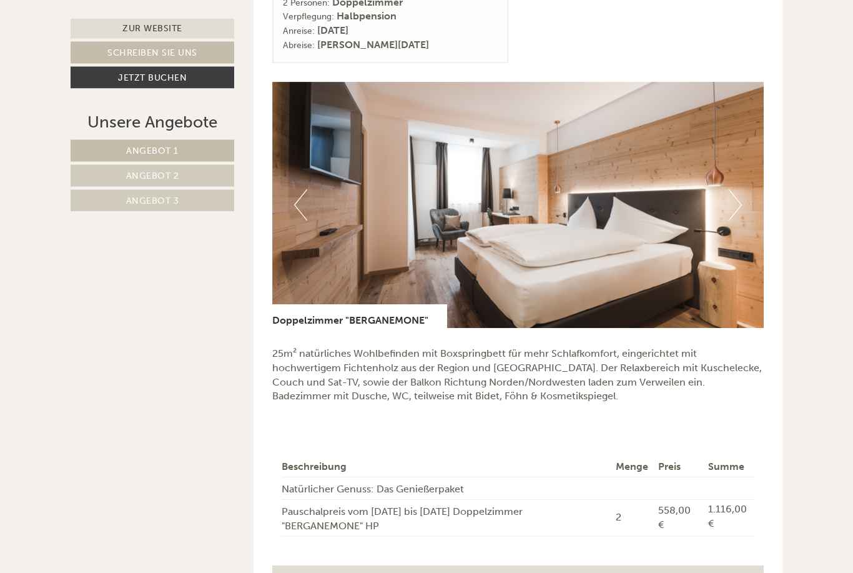
scroll to position [2391, 0]
click at [740, 189] on button "Next" at bounding box center [735, 204] width 13 height 31
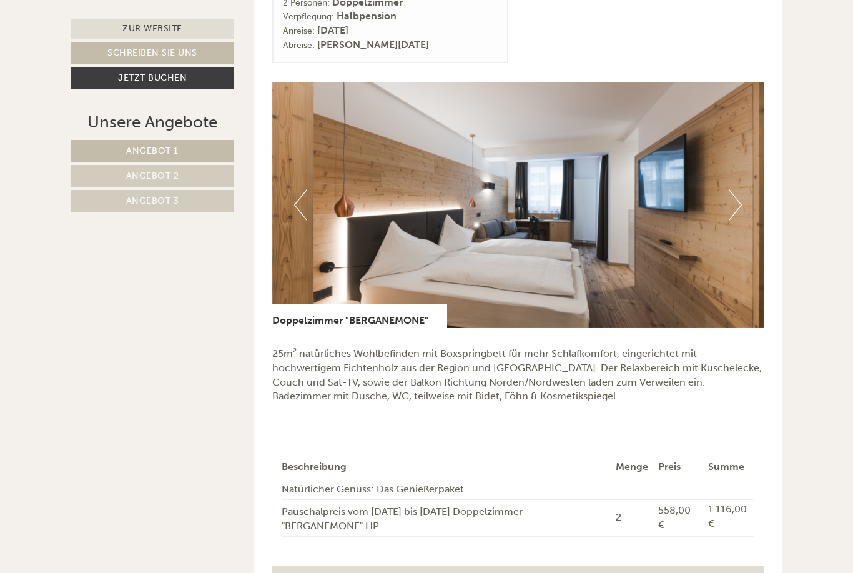
click at [746, 175] on img at bounding box center [518, 205] width 492 height 246
click at [744, 186] on img at bounding box center [518, 205] width 492 height 246
click at [739, 189] on button "Next" at bounding box center [735, 204] width 13 height 31
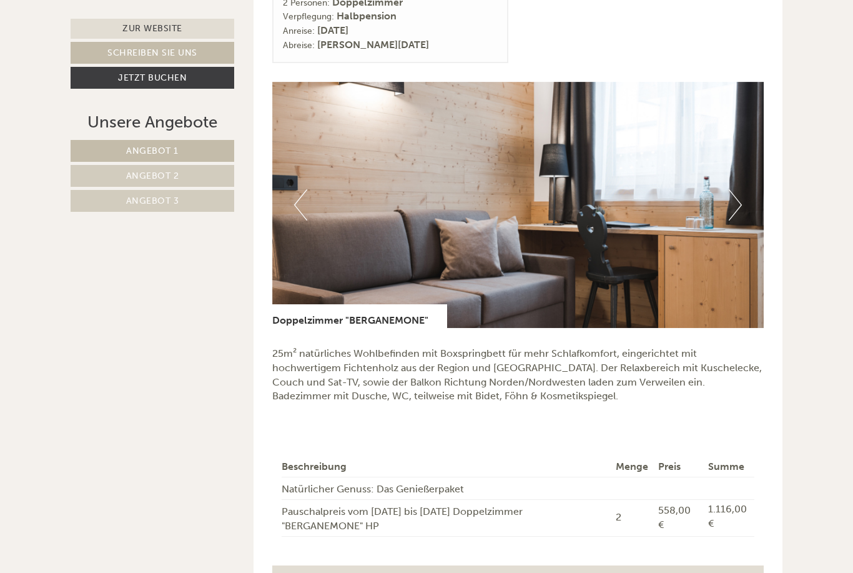
click at [732, 189] on button "Next" at bounding box center [735, 204] width 13 height 31
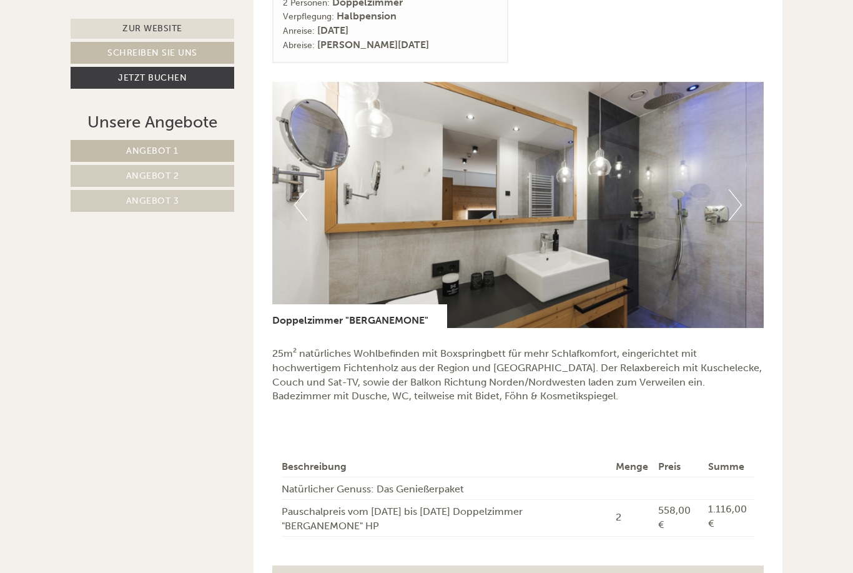
click at [732, 189] on button "Next" at bounding box center [735, 204] width 13 height 31
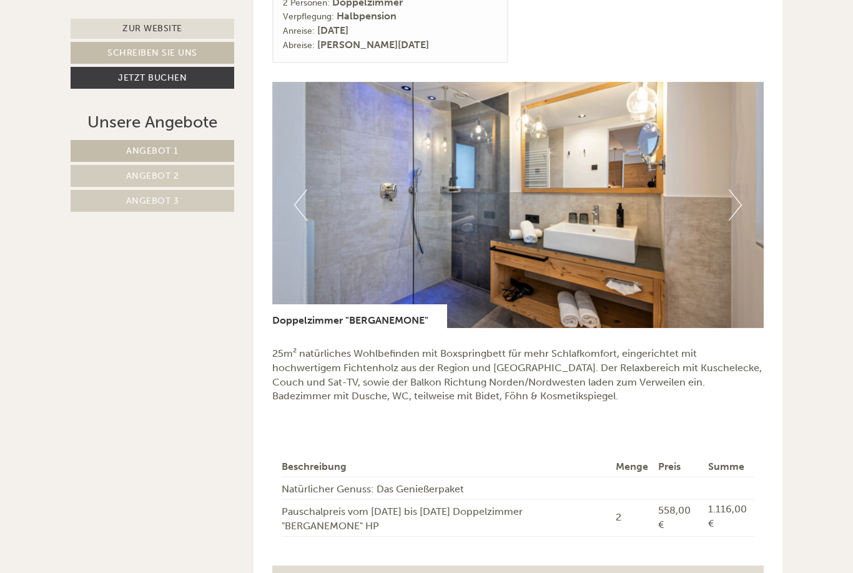
click at [733, 189] on button "Next" at bounding box center [735, 204] width 13 height 31
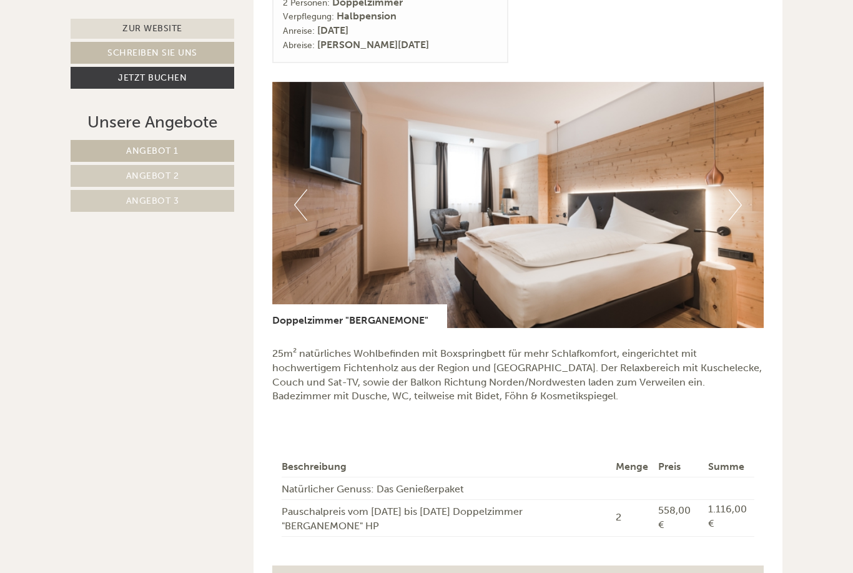
click at [734, 189] on button "Next" at bounding box center [735, 204] width 13 height 31
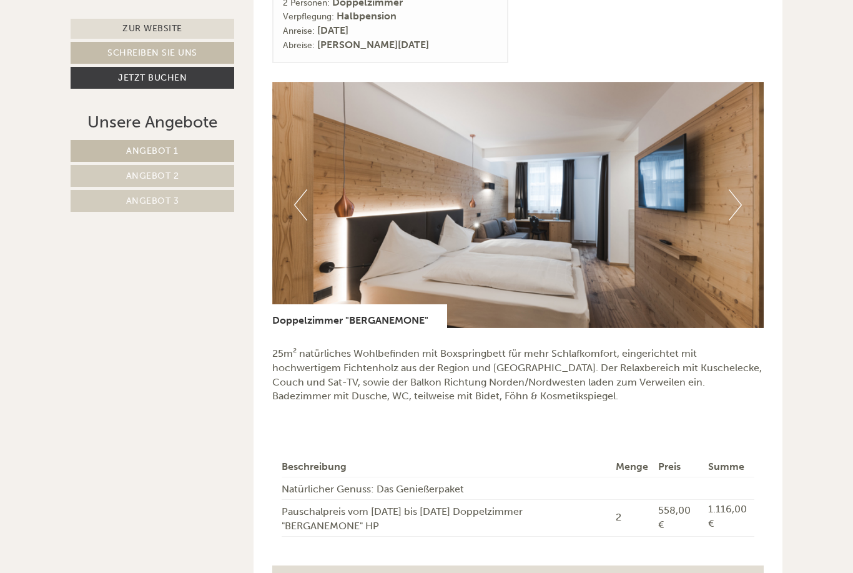
click at [732, 189] on button "Next" at bounding box center [735, 204] width 13 height 31
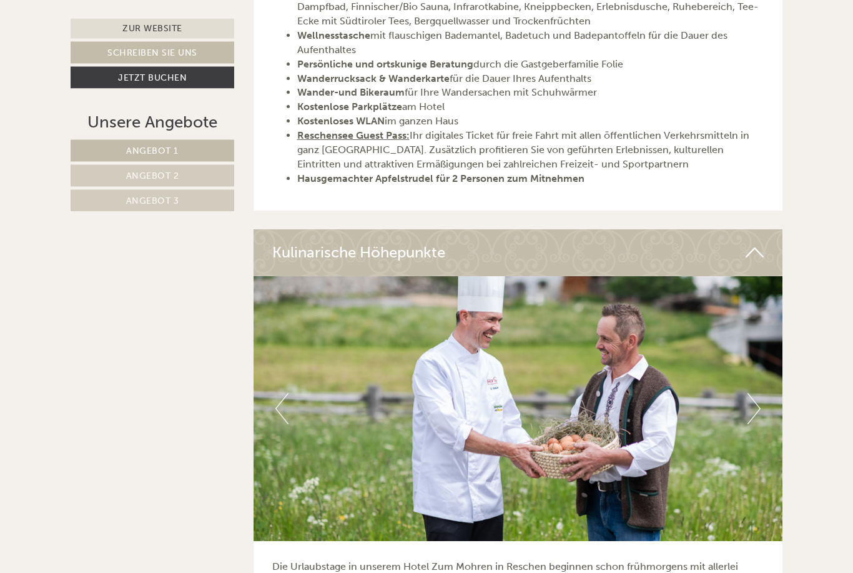
scroll to position [3392, 0]
click at [749, 392] on button "Next" at bounding box center [753, 407] width 13 height 31
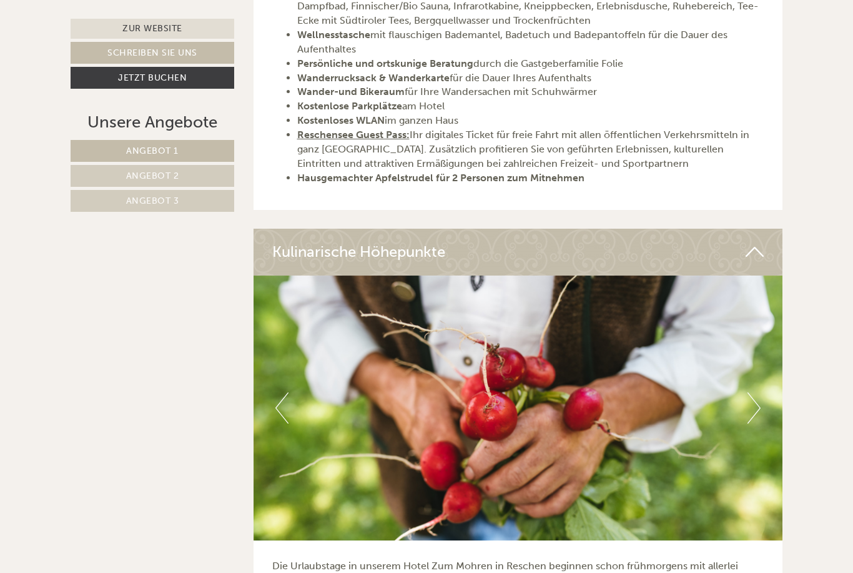
click at [754, 392] on button "Next" at bounding box center [753, 407] width 13 height 31
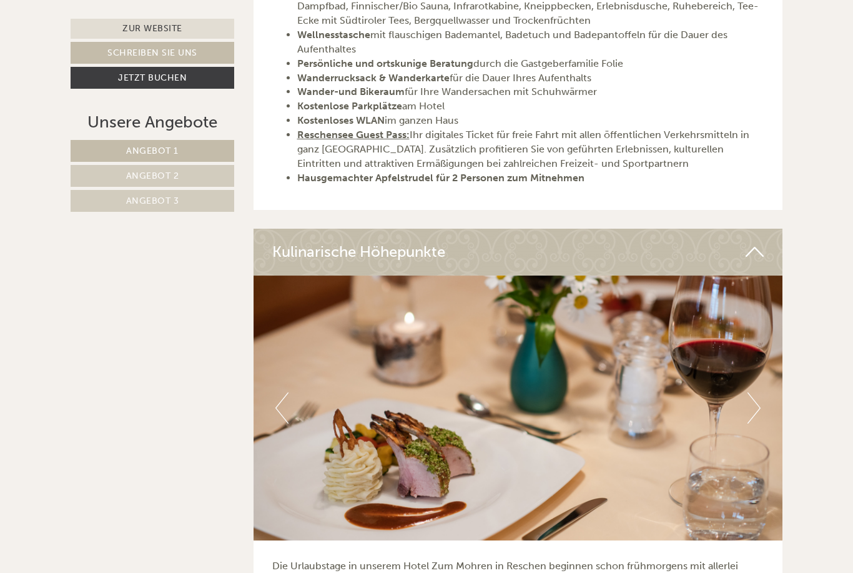
click at [760, 356] on img at bounding box center [517, 407] width 529 height 265
click at [757, 392] on button "Next" at bounding box center [753, 407] width 13 height 31
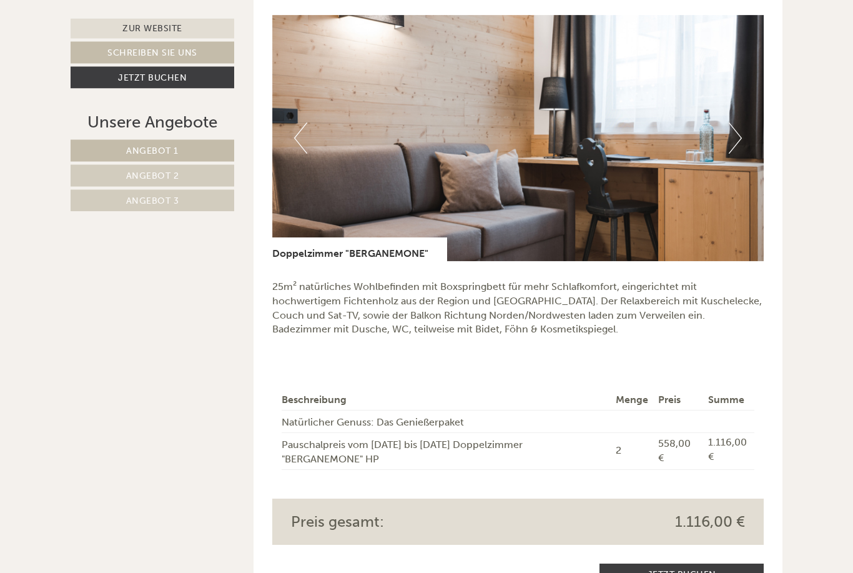
scroll to position [2457, 0]
